Goal: Transaction & Acquisition: Purchase product/service

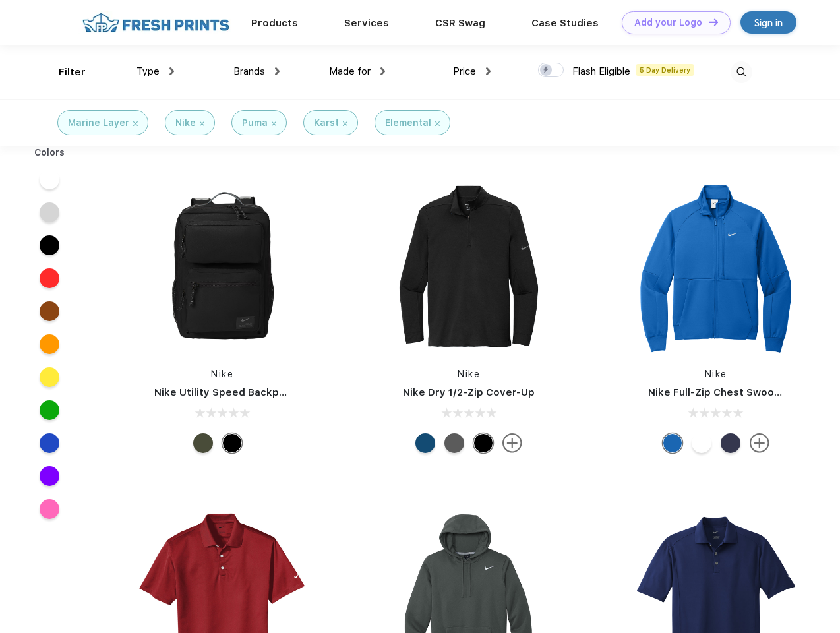
click at [671, 22] on link "Add your Logo Design Tool" at bounding box center [676, 22] width 109 height 23
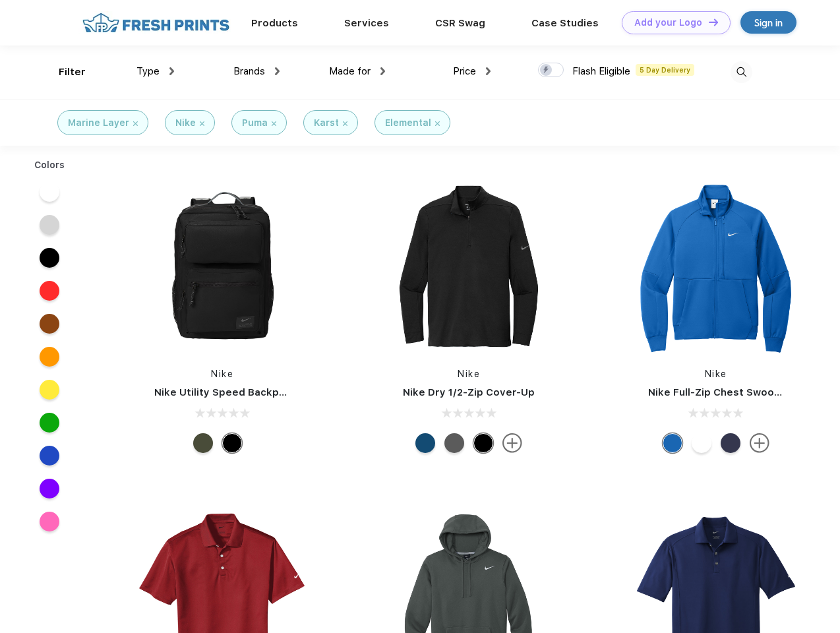
click at [0, 0] on div "Design Tool" at bounding box center [0, 0] width 0 height 0
click at [707, 22] on link "Add your Logo Design Tool" at bounding box center [676, 22] width 109 height 23
click at [63, 72] on div "Filter" at bounding box center [72, 72] width 27 height 15
click at [156, 71] on span "Type" at bounding box center [147, 71] width 23 height 12
click at [256, 71] on span "Brands" at bounding box center [249, 71] width 32 height 12
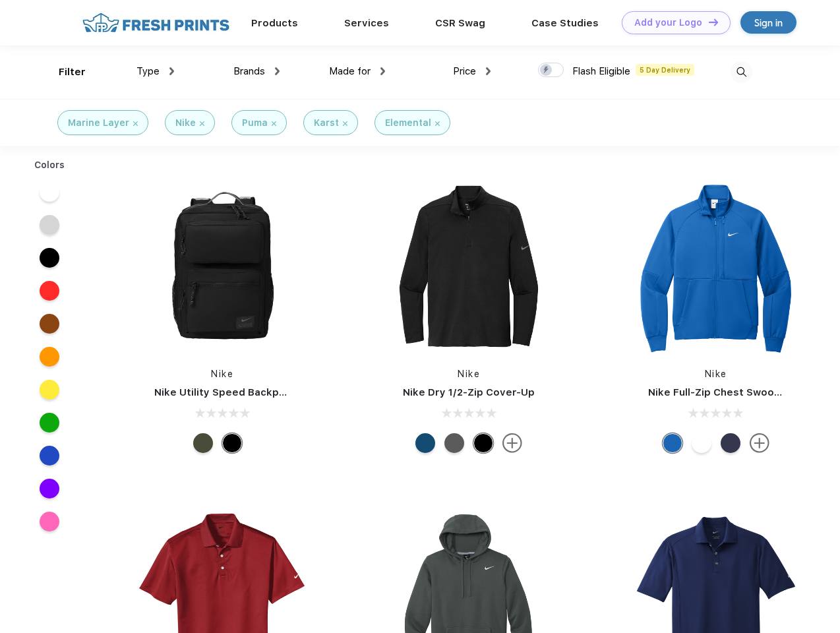
click at [357, 71] on span "Made for" at bounding box center [350, 71] width 42 height 12
click at [472, 71] on span "Price" at bounding box center [464, 71] width 23 height 12
click at [551, 71] on div at bounding box center [551, 70] width 26 height 15
click at [547, 71] on input "checkbox" at bounding box center [542, 66] width 9 height 9
click at [741, 72] on img at bounding box center [741, 72] width 22 height 22
